Goal: Task Accomplishment & Management: Use online tool/utility

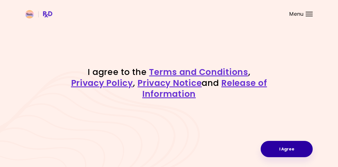
click at [274, 147] on button "I Agree" at bounding box center [287, 149] width 52 height 16
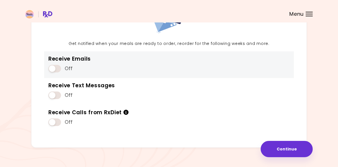
scroll to position [62, 0]
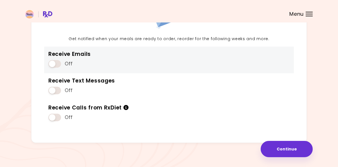
click at [55, 62] on span at bounding box center [54, 64] width 13 height 8
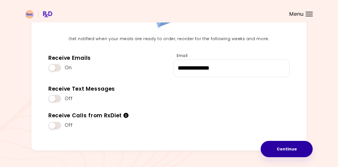
click at [287, 147] on button "Continue" at bounding box center [287, 149] width 52 height 16
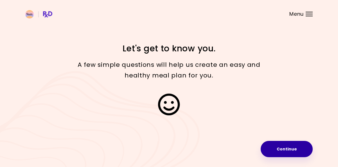
click at [282, 154] on button "Continue" at bounding box center [287, 149] width 52 height 16
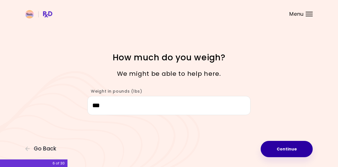
type input "***"
click at [281, 156] on button "Continue" at bounding box center [287, 149] width 52 height 16
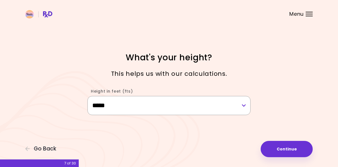
select select "****"
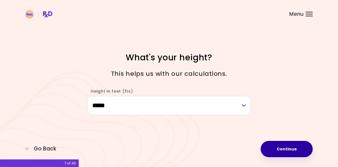
click at [285, 153] on button "Continue" at bounding box center [287, 149] width 52 height 16
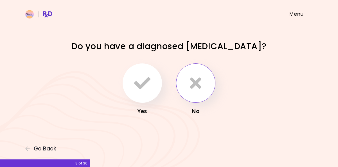
click at [192, 96] on button "button" at bounding box center [195, 83] width 39 height 39
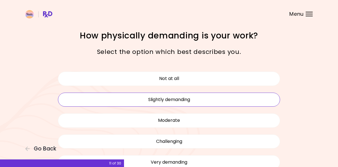
scroll to position [0, 0]
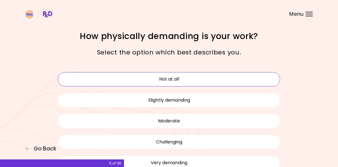
click at [174, 80] on button "Not at all" at bounding box center [169, 79] width 222 height 14
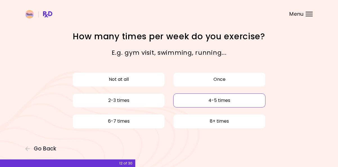
click at [198, 97] on button "4-5 times" at bounding box center [219, 101] width 92 height 14
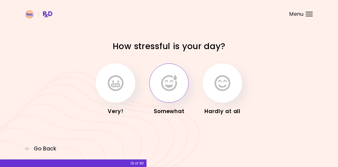
click at [169, 94] on button "button" at bounding box center [168, 83] width 39 height 39
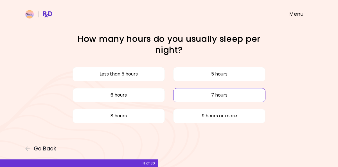
click at [192, 95] on button "7 hours" at bounding box center [219, 95] width 92 height 14
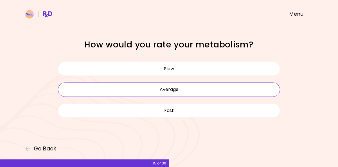
click at [189, 91] on button "Average" at bounding box center [169, 90] width 222 height 14
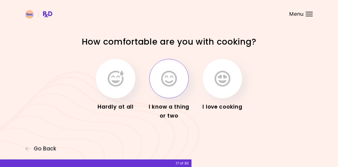
click at [173, 90] on button "button" at bounding box center [168, 78] width 39 height 39
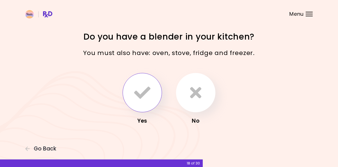
click at [147, 101] on button "button" at bounding box center [142, 92] width 39 height 39
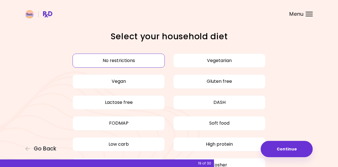
click at [150, 64] on button "No restrictions" at bounding box center [119, 61] width 92 height 14
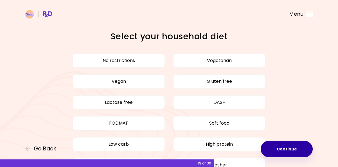
click at [287, 153] on button "Continue" at bounding box center [287, 149] width 52 height 16
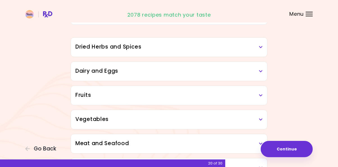
scroll to position [51, 0]
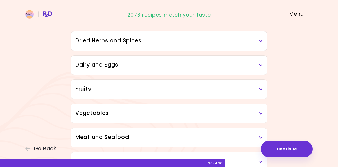
click at [261, 109] on div "Vegetables" at bounding box center [169, 113] width 196 height 19
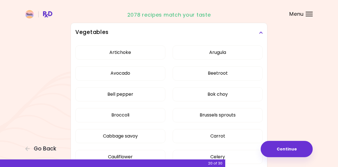
scroll to position [137, 0]
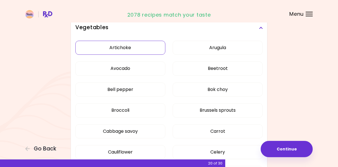
click at [145, 52] on button "Artichoke" at bounding box center [120, 48] width 90 height 14
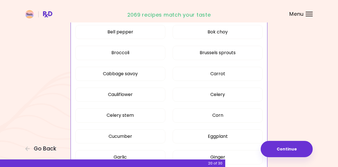
scroll to position [195, 0]
click at [151, 75] on button "Cabbage savoy" at bounding box center [120, 74] width 90 height 14
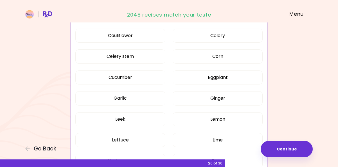
scroll to position [256, 0]
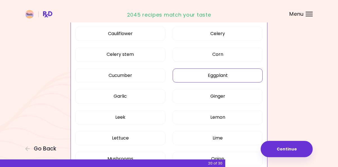
click at [198, 76] on button "Eggplant" at bounding box center [218, 76] width 90 height 14
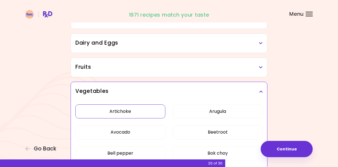
scroll to position [71, 0]
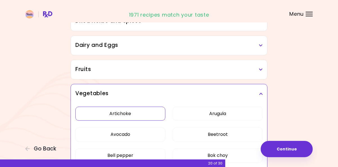
click at [169, 76] on div "Fruits" at bounding box center [169, 69] width 196 height 19
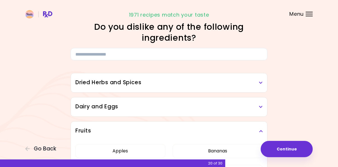
scroll to position [6, 0]
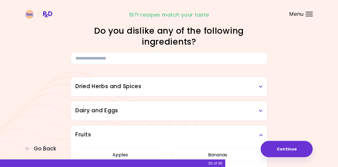
click at [173, 110] on h3 "Dairy and Eggs" at bounding box center [168, 111] width 187 height 8
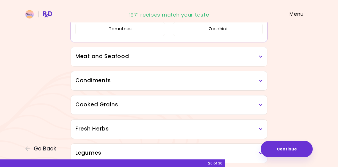
scroll to position [754, 0]
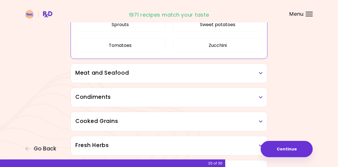
click at [171, 80] on div "Meat and Seafood" at bounding box center [169, 73] width 196 height 19
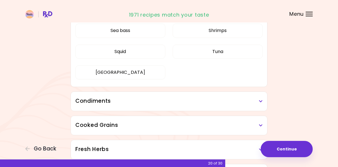
scroll to position [881, 0]
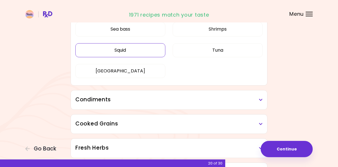
click at [150, 56] on button "Squid" at bounding box center [120, 50] width 90 height 14
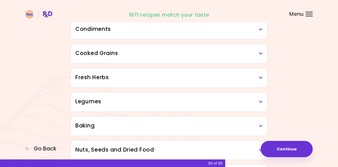
scroll to position [314, 0]
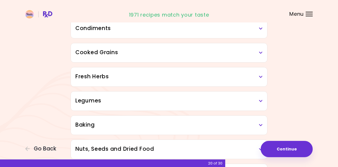
click at [178, 37] on div "Condiments" at bounding box center [169, 28] width 196 height 19
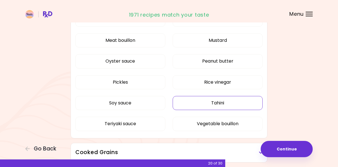
scroll to position [365, 0]
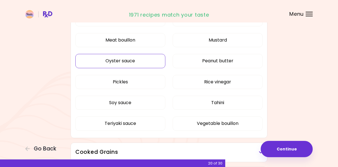
click at [145, 61] on button "Oyster sauce" at bounding box center [120, 61] width 90 height 14
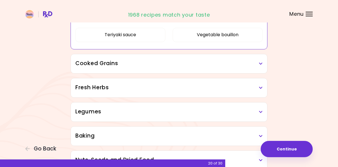
scroll to position [328, 0]
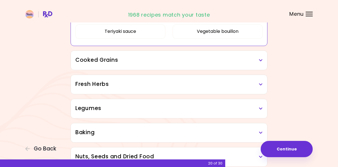
click at [109, 66] on div "Cooked Grains" at bounding box center [169, 60] width 196 height 19
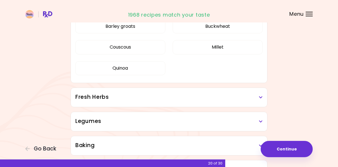
scroll to position [394, 0]
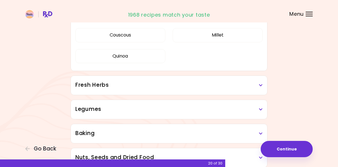
click at [99, 89] on h3 "Fresh Herbs" at bounding box center [168, 85] width 187 height 8
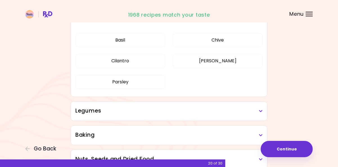
scroll to position [460, 0]
click at [107, 113] on h3 "Legumes" at bounding box center [168, 111] width 187 height 8
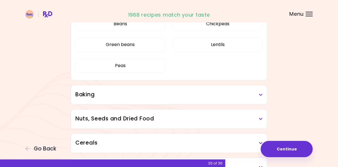
click at [84, 100] on div "Baking" at bounding box center [169, 95] width 196 height 19
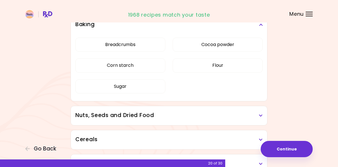
scroll to position [649, 0]
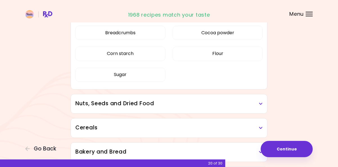
click at [93, 101] on h3 "Nuts, Seeds and Dried Food" at bounding box center [168, 104] width 187 height 8
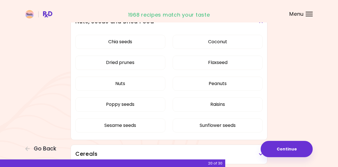
scroll to position [731, 0]
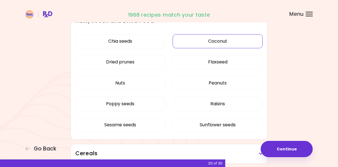
click at [208, 41] on div "Chia seeds Coconut Dried prunes Flaxseed Nuts Peanuts Poppy seeds Raisins Sesam…" at bounding box center [168, 85] width 187 height 109
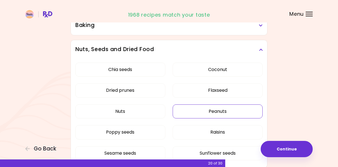
scroll to position [267, 0]
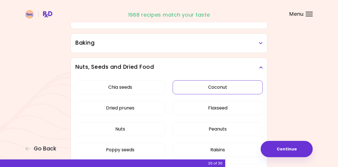
click at [207, 89] on button "Coconut" at bounding box center [218, 87] width 90 height 14
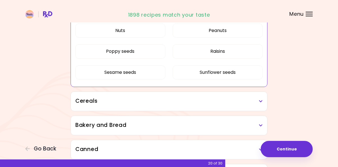
scroll to position [368, 0]
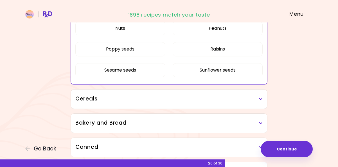
click at [256, 97] on h3 "Cereals" at bounding box center [168, 99] width 187 height 8
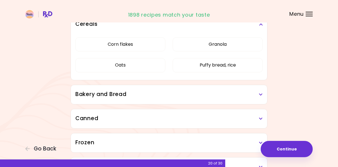
scroll to position [444, 0]
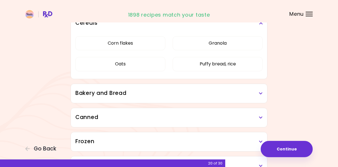
click at [263, 100] on div "Bakery and Bread" at bounding box center [169, 93] width 196 height 19
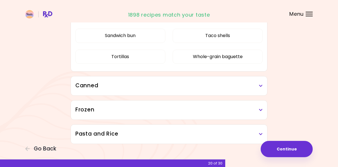
scroll to position [548, 0]
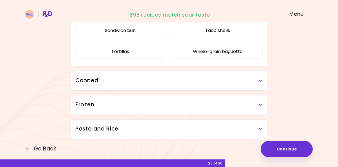
click at [263, 84] on div "Canned" at bounding box center [169, 80] width 196 height 19
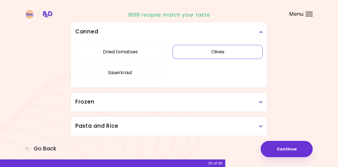
click at [240, 56] on button "Olives" at bounding box center [218, 52] width 90 height 14
click at [257, 102] on h3 "Frozen" at bounding box center [168, 102] width 187 height 8
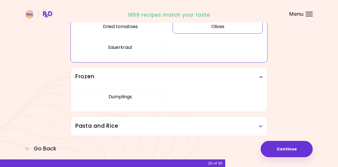
scroll to position [400, 0]
click at [259, 127] on icon at bounding box center [261, 127] width 4 height 4
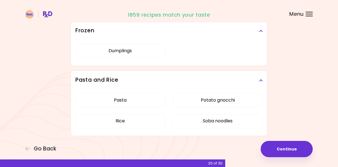
scroll to position [447, 0]
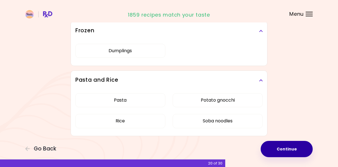
click at [286, 149] on button "Continue" at bounding box center [287, 149] width 52 height 16
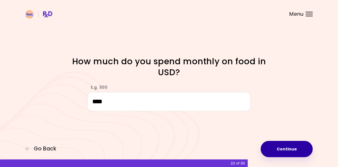
type input "****"
click at [293, 157] on button "Continue" at bounding box center [287, 149] width 52 height 16
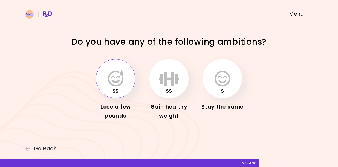
click at [119, 88] on button "button" at bounding box center [115, 78] width 39 height 39
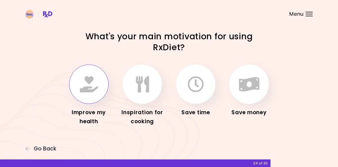
click at [94, 89] on icon "button" at bounding box center [89, 84] width 18 height 16
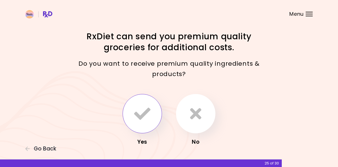
click at [145, 124] on button "button" at bounding box center [142, 113] width 39 height 39
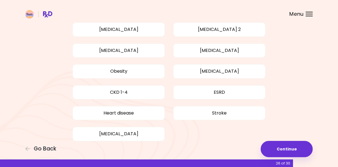
scroll to position [52, 0]
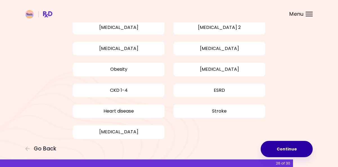
click at [269, 143] on button "Continue" at bounding box center [287, 149] width 52 height 16
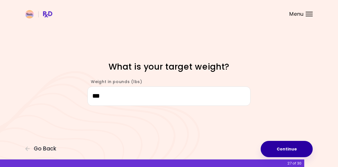
type input "***"
click at [294, 151] on button "Continue" at bounding box center [287, 149] width 52 height 16
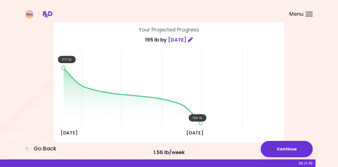
scroll to position [38, 0]
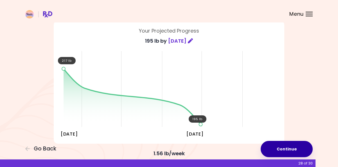
click at [283, 148] on button "Continue" at bounding box center [287, 149] width 52 height 16
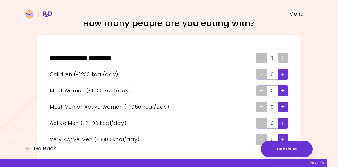
scroll to position [15, 0]
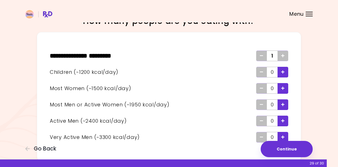
click at [284, 56] on icon "Add" at bounding box center [282, 56] width 3 height 4
click at [282, 55] on icon "Add" at bounding box center [282, 56] width 3 height 4
click at [283, 56] on icon "Add" at bounding box center [282, 56] width 3 height 4
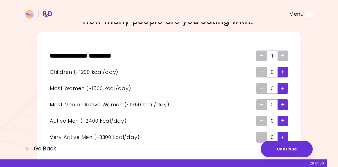
click at [283, 56] on icon "Add" at bounding box center [282, 56] width 3 height 4
click at [284, 88] on icon "Add - Woman" at bounding box center [282, 89] width 3 height 4
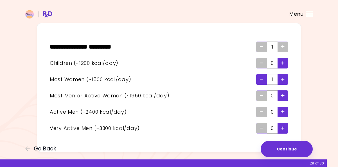
scroll to position [26, 0]
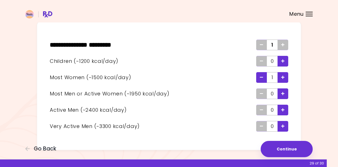
click at [285, 94] on icon "Add - Man or Active Woman" at bounding box center [282, 94] width 3 height 4
click at [263, 77] on icon "Remove - Woman" at bounding box center [261, 78] width 3 height 4
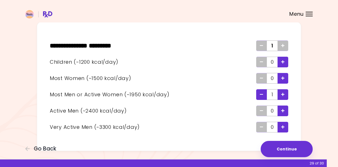
scroll to position [25, 0]
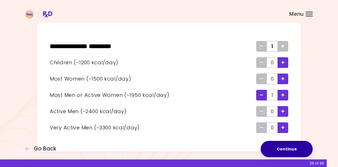
click at [287, 149] on button "Continue" at bounding box center [287, 149] width 52 height 16
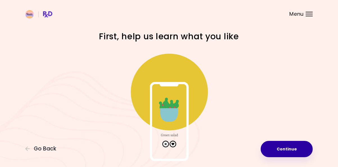
click at [287, 149] on button "Continue" at bounding box center [287, 149] width 52 height 16
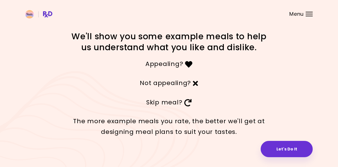
click at [287, 149] on button "Let's Do It" at bounding box center [287, 149] width 52 height 16
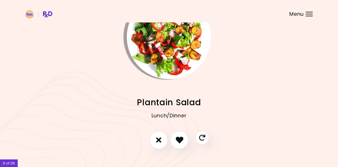
scroll to position [31, 0]
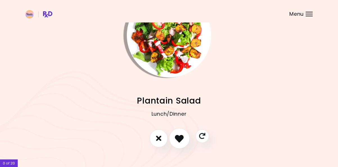
click at [183, 137] on icon "I like this recipe" at bounding box center [179, 138] width 9 height 9
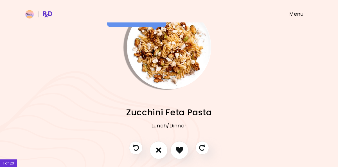
scroll to position [19, 0]
click at [181, 150] on icon "I like this recipe" at bounding box center [179, 150] width 9 height 9
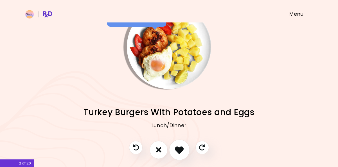
click at [181, 150] on icon "I like this recipe" at bounding box center [179, 150] width 9 height 9
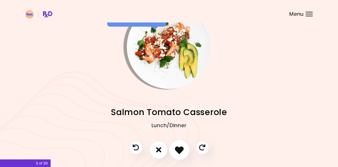
click at [181, 150] on icon "I like this recipe" at bounding box center [179, 150] width 9 height 9
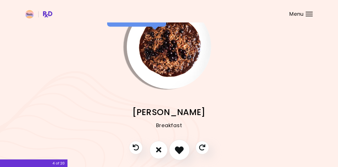
click at [181, 150] on icon "I like this recipe" at bounding box center [179, 150] width 9 height 9
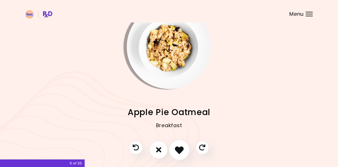
click at [181, 150] on icon "I like this recipe" at bounding box center [179, 150] width 9 height 9
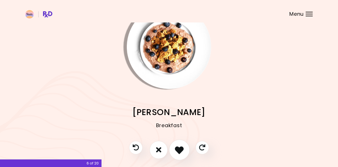
click at [181, 150] on icon "I like this recipe" at bounding box center [179, 150] width 9 height 9
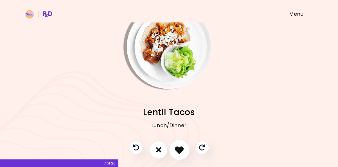
click at [181, 150] on icon "I like this recipe" at bounding box center [179, 150] width 9 height 9
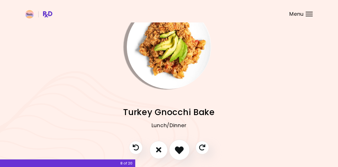
click at [181, 150] on icon "I like this recipe" at bounding box center [179, 150] width 9 height 9
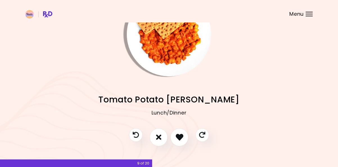
scroll to position [33, 0]
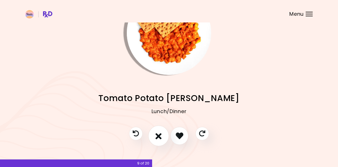
click at [162, 133] on button "I don't like this recipe" at bounding box center [158, 136] width 21 height 21
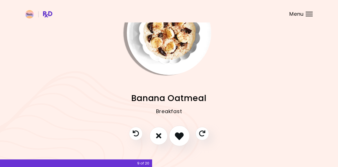
click at [179, 138] on icon "I like this recipe" at bounding box center [179, 136] width 9 height 9
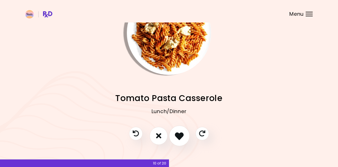
click at [180, 137] on icon "I like this recipe" at bounding box center [179, 136] width 9 height 9
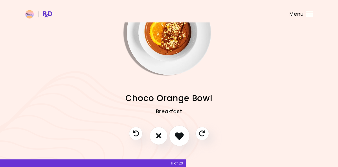
click at [180, 137] on icon "I like this recipe" at bounding box center [179, 136] width 9 height 9
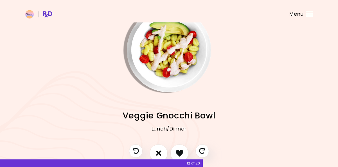
scroll to position [23, 0]
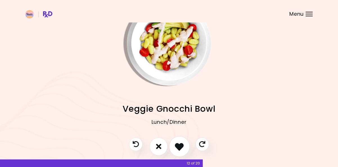
click at [181, 144] on icon "I like this recipe" at bounding box center [179, 146] width 9 height 9
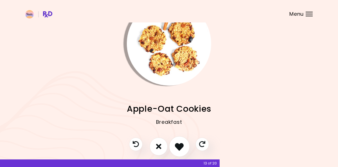
click at [181, 144] on icon "I like this recipe" at bounding box center [179, 146] width 9 height 9
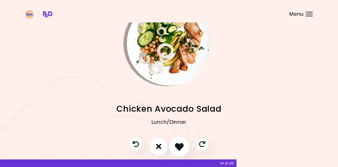
click at [181, 146] on icon "I like this recipe" at bounding box center [179, 146] width 9 height 9
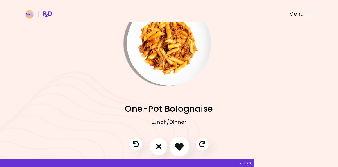
click at [181, 146] on icon "I like this recipe" at bounding box center [179, 146] width 9 height 9
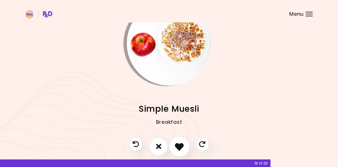
click at [181, 146] on icon "I like this recipe" at bounding box center [179, 146] width 9 height 9
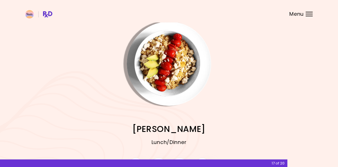
scroll to position [29, 0]
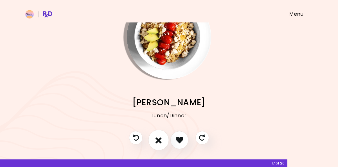
click at [163, 139] on button "I don't like this recipe" at bounding box center [158, 140] width 21 height 21
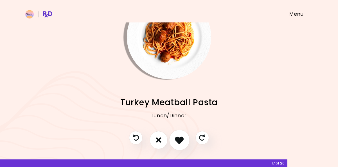
click at [178, 142] on icon "I like this recipe" at bounding box center [179, 140] width 9 height 9
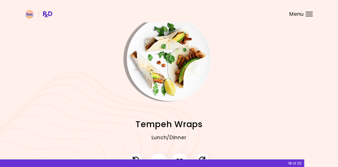
scroll to position [22, 0]
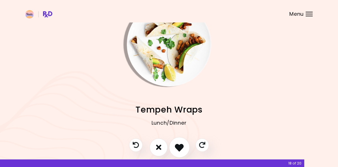
click at [182, 148] on icon "I like this recipe" at bounding box center [179, 147] width 9 height 9
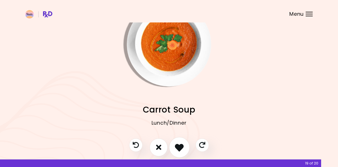
click at [182, 148] on icon "I like this recipe" at bounding box center [179, 147] width 9 height 9
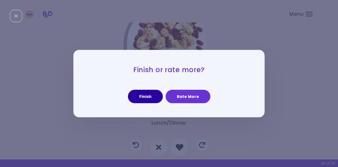
click at [146, 97] on button "Finish" at bounding box center [145, 97] width 35 height 14
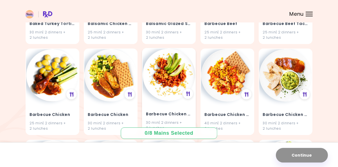
scroll to position [1312, 0]
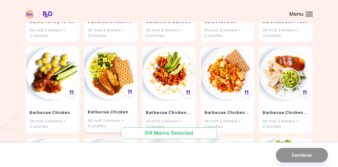
click at [115, 108] on h4 "Barbecue Chicken" at bounding box center [111, 112] width 46 height 9
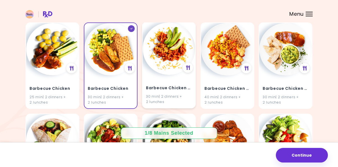
scroll to position [1319, 0]
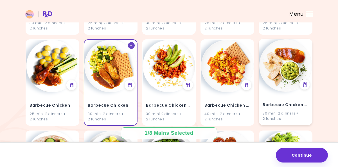
click at [277, 79] on img at bounding box center [285, 65] width 53 height 53
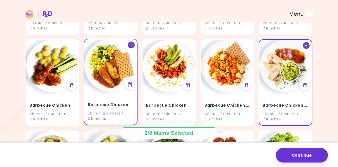
click at [127, 85] on div "Barbecue Chicken 30 min | 2 dinners + 2 lunches" at bounding box center [111, 82] width 54 height 87
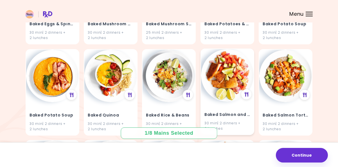
scroll to position [1037, 0]
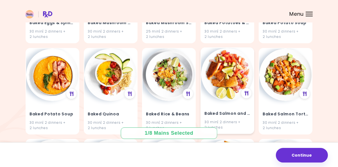
click at [225, 109] on h4 "Baked Salmon and Salsa" at bounding box center [228, 113] width 46 height 9
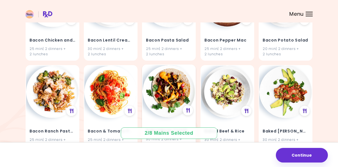
scroll to position [759, 0]
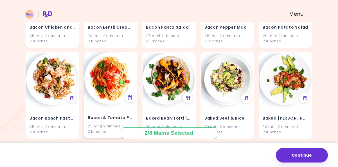
click at [120, 114] on h4 "Bacon & Tomato Pasta" at bounding box center [111, 118] width 46 height 9
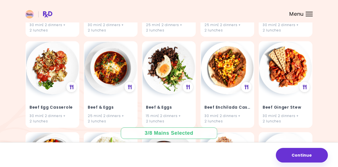
scroll to position [2867, 0]
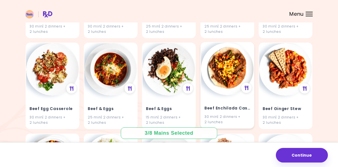
click at [223, 95] on div "Beef Enchilada Casserole 30 min | 2 dinners + 2 lunches" at bounding box center [227, 111] width 53 height 33
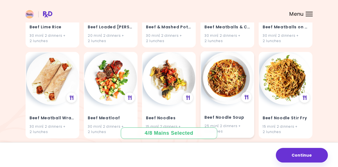
scroll to position [3153, 0]
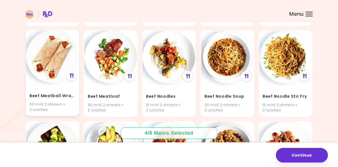
click at [56, 83] on div "Beef Meatball Wraps 30 min | 2 dinners + 2 lunches" at bounding box center [52, 99] width 53 height 33
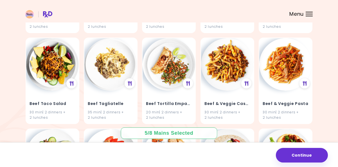
scroll to position [3596, 0]
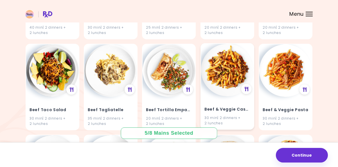
click at [220, 105] on h4 "Beef & Veggie Casserole" at bounding box center [228, 109] width 46 height 9
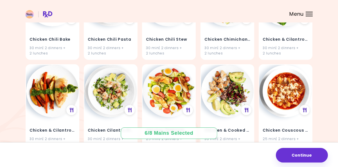
scroll to position [6427, 0]
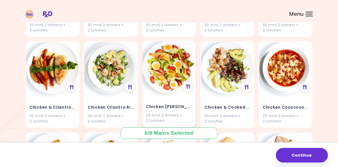
click at [160, 113] on div "25 min | 2 dinners + 2 lunches" at bounding box center [169, 118] width 46 height 11
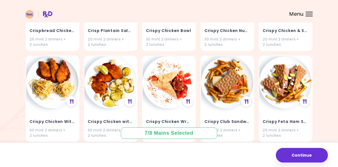
scroll to position [10428, 0]
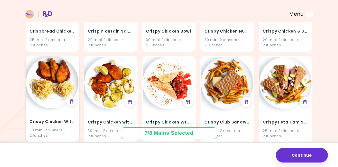
click at [65, 66] on div "Crispy Chicken With Pasta 30 min | 2 dinners + 2 lunches" at bounding box center [53, 99] width 54 height 87
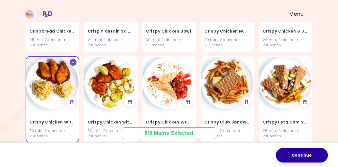
click at [302, 161] on button "Continue" at bounding box center [302, 155] width 52 height 15
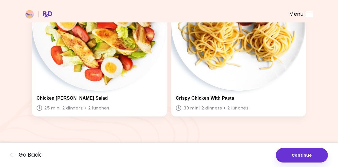
scroll to position [592, 0]
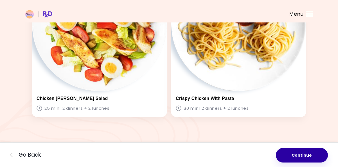
click at [300, 156] on button "Continue" at bounding box center [302, 155] width 52 height 15
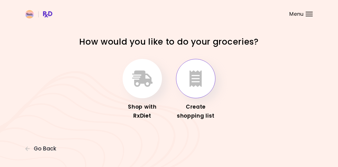
click at [195, 76] on icon "button" at bounding box center [196, 79] width 12 height 16
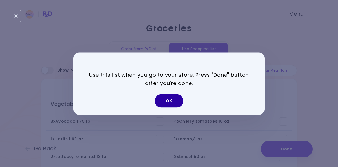
click at [180, 102] on button "OK" at bounding box center [169, 101] width 29 height 14
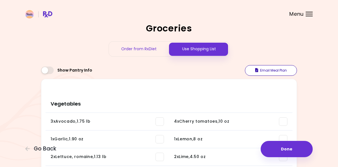
click at [274, 71] on button "Email Meal Plan" at bounding box center [271, 70] width 52 height 11
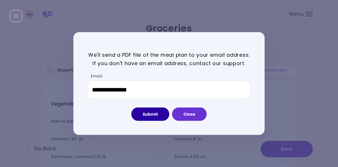
click at [157, 116] on button "Submit" at bounding box center [150, 115] width 38 height 14
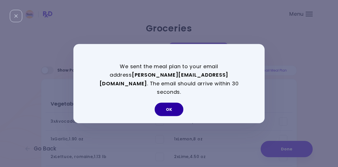
click at [170, 107] on button "OK" at bounding box center [169, 110] width 29 height 14
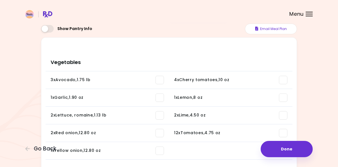
scroll to position [48, 0]
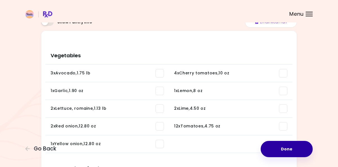
click at [299, 152] on button "Done" at bounding box center [287, 149] width 52 height 16
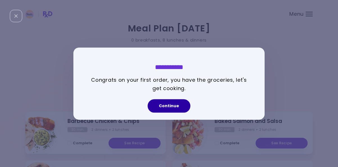
click at [179, 108] on button "Continue" at bounding box center [169, 106] width 43 height 14
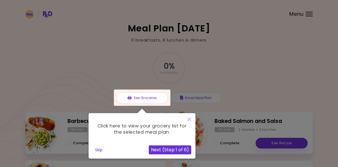
click at [183, 149] on button "Next (Step 1 of 6)" at bounding box center [170, 150] width 42 height 9
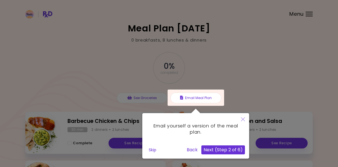
click at [221, 150] on button "Next (Step 2 of 6)" at bounding box center [223, 150] width 44 height 9
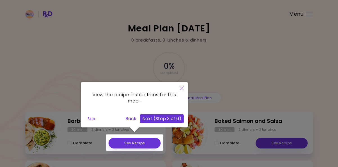
click at [148, 145] on div at bounding box center [135, 143] width 58 height 16
click at [154, 119] on button "Next (Step 3 of 6)" at bounding box center [162, 119] width 44 height 9
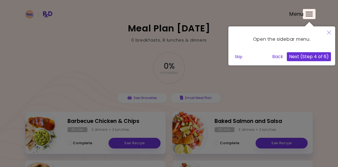
click at [300, 57] on button "Next (Step 4 of 6)" at bounding box center [309, 56] width 44 height 9
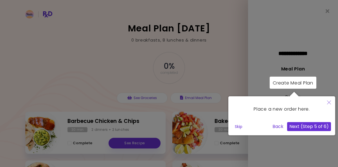
click at [308, 127] on button "Next (Step 5 of 6)" at bounding box center [309, 126] width 44 height 9
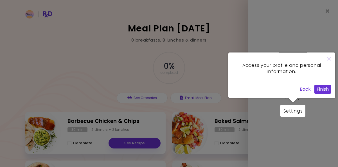
click at [321, 88] on button "Finish" at bounding box center [323, 89] width 17 height 9
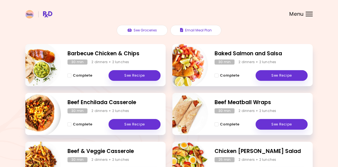
scroll to position [65, 0]
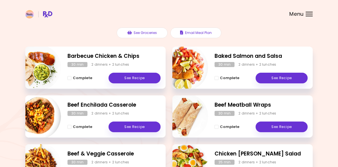
click at [116, 60] on div "Barbecue Chicken & Chips 30 min 2 dinners + 2 lunches Complete See Recipe" at bounding box center [95, 68] width 140 height 42
click at [113, 55] on h2 "Barbecue Chicken & Chips" at bounding box center [114, 56] width 93 height 8
click at [131, 82] on link "See Recipe" at bounding box center [135, 78] width 52 height 11
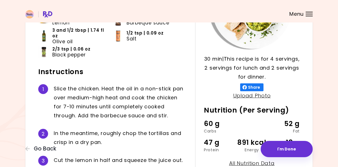
scroll to position [30, 0]
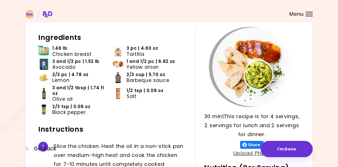
click at [329, 45] on div "Barbecue Chicken & Chips 30 min 30 min | This recipe is for 4 servings, 2 servi…" at bounding box center [169, 165] width 338 height 391
click at [309, 14] on div "Menu" at bounding box center [309, 14] width 7 height 5
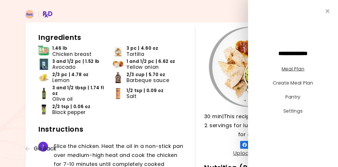
click at [302, 70] on link "Meal Plan" at bounding box center [293, 69] width 23 height 6
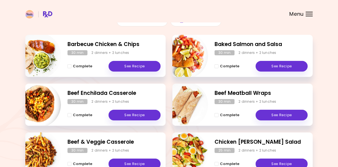
scroll to position [81, 0]
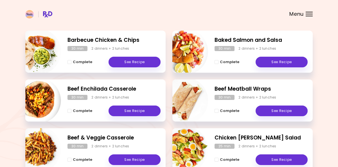
click at [253, 88] on h2 "Beef Meatball Wraps" at bounding box center [261, 89] width 93 height 8
click at [282, 110] on link "See Recipe" at bounding box center [282, 111] width 52 height 11
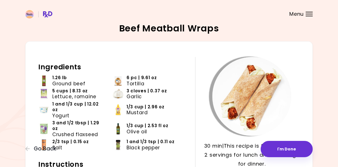
click at [309, 14] on div at bounding box center [309, 14] width 7 height 1
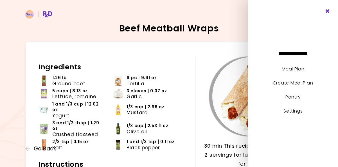
click at [326, 9] on div "**********" at bounding box center [293, 83] width 90 height 167
click at [326, 12] on icon "Close" at bounding box center [327, 11] width 5 height 4
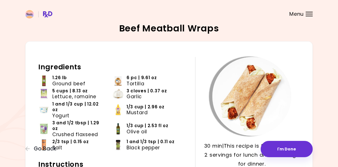
click at [148, 91] on span "3 cloves | 0.37 oz" at bounding box center [147, 91] width 40 height 6
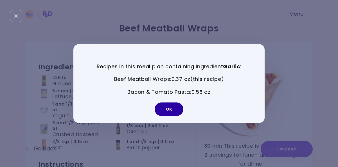
click at [168, 110] on button "OK" at bounding box center [169, 110] width 29 height 14
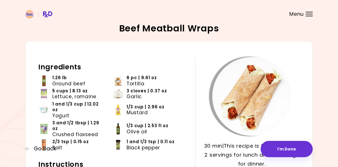
click at [117, 104] on img at bounding box center [118, 109] width 11 height 11
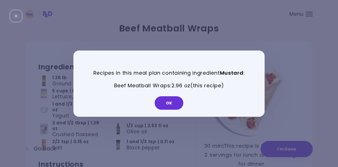
click at [117, 44] on div "Recipes in this meal plan containing ingredient Mustard : Beef Meatball Wraps :…" at bounding box center [169, 83] width 338 height 167
